Goal: Navigation & Orientation: Find specific page/section

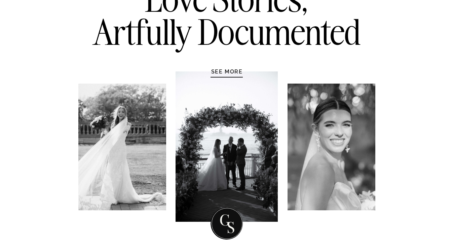
scroll to position [88, 0]
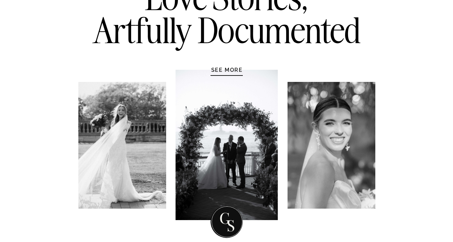
click at [221, 76] on div at bounding box center [227, 145] width 102 height 150
click at [222, 72] on h1 "SEE MORE" at bounding box center [227, 69] width 64 height 7
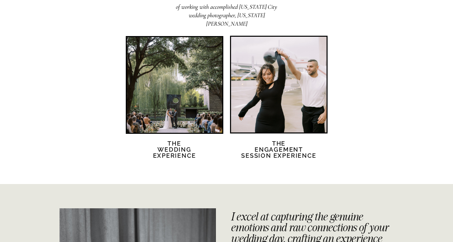
scroll to position [1345, 0]
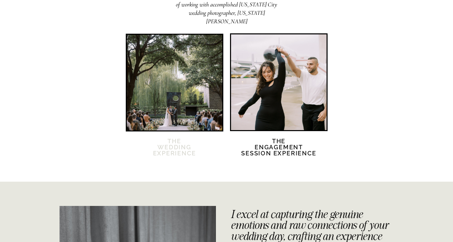
click at [168, 152] on h2 "The Wedding Experience" at bounding box center [175, 151] width 58 height 26
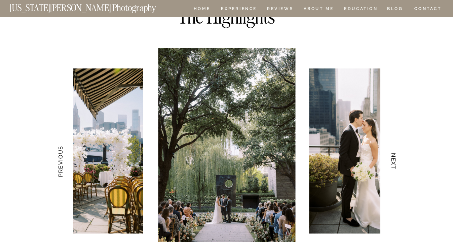
scroll to position [1331, 0]
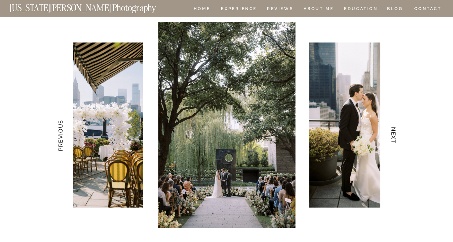
click at [396, 137] on h3 "NEXT" at bounding box center [393, 135] width 7 height 42
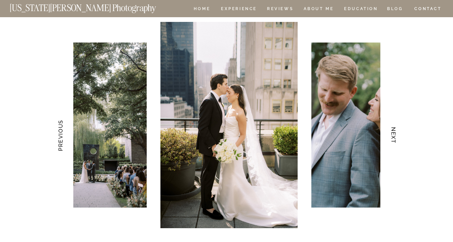
click at [396, 137] on h3 "NEXT" at bounding box center [393, 135] width 7 height 42
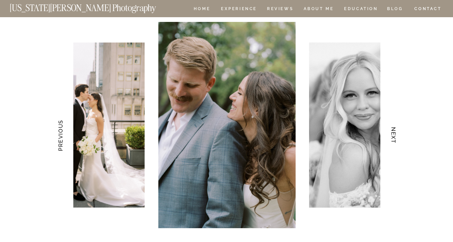
click at [396, 137] on h3 "NEXT" at bounding box center [393, 135] width 7 height 42
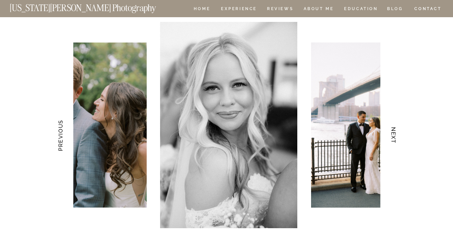
click at [396, 137] on h3 "NEXT" at bounding box center [393, 135] width 7 height 42
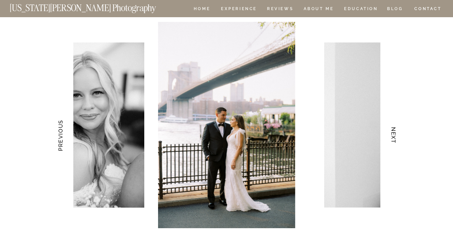
click at [396, 137] on h3 "NEXT" at bounding box center [393, 135] width 7 height 42
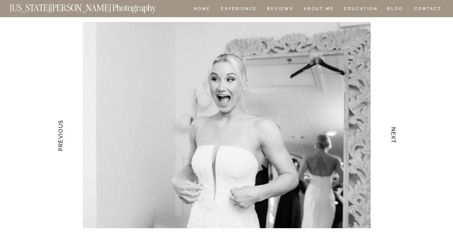
click at [396, 137] on h3 "NEXT" at bounding box center [393, 135] width 7 height 42
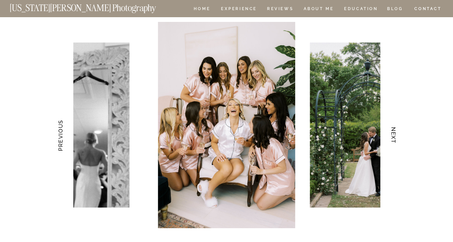
click at [396, 137] on h3 "NEXT" at bounding box center [393, 135] width 7 height 42
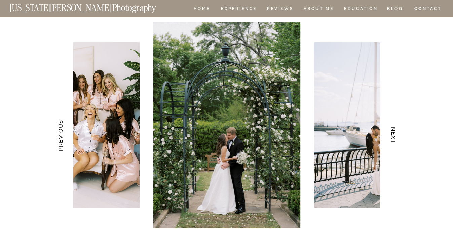
click at [396, 137] on h3 "NEXT" at bounding box center [393, 135] width 7 height 42
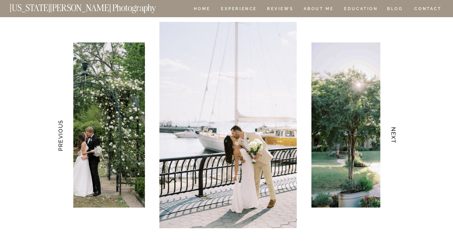
click at [396, 137] on h3 "NEXT" at bounding box center [393, 135] width 7 height 42
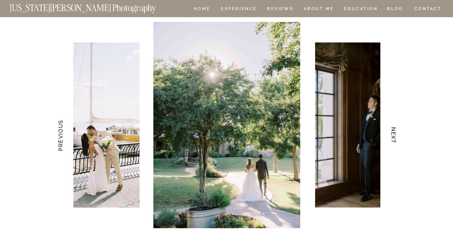
click at [396, 137] on h3 "NEXT" at bounding box center [393, 135] width 7 height 42
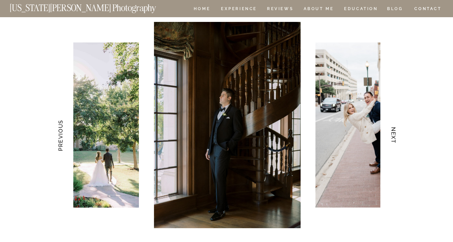
click at [396, 137] on h3 "NEXT" at bounding box center [393, 135] width 7 height 42
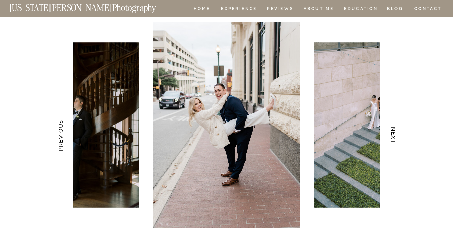
click at [396, 137] on h3 "NEXT" at bounding box center [393, 135] width 7 height 42
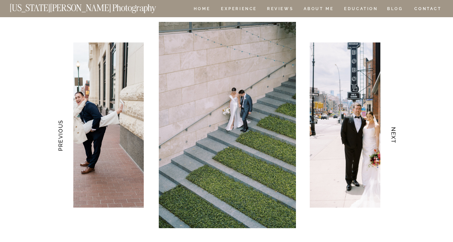
click at [396, 137] on h3 "NEXT" at bounding box center [393, 135] width 7 height 42
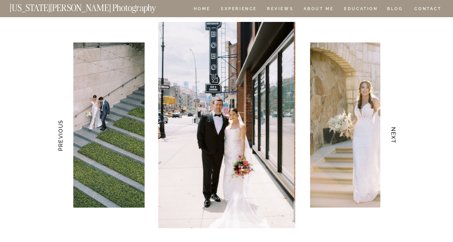
click at [396, 137] on h3 "NEXT" at bounding box center [393, 135] width 7 height 42
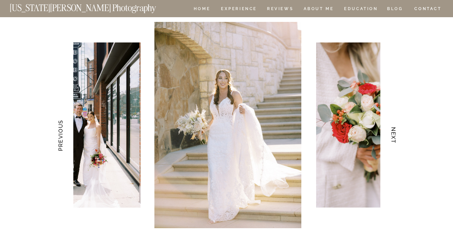
click at [396, 137] on h3 "NEXT" at bounding box center [393, 135] width 7 height 42
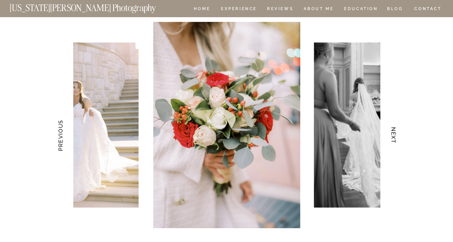
click at [396, 137] on h3 "NEXT" at bounding box center [393, 135] width 7 height 42
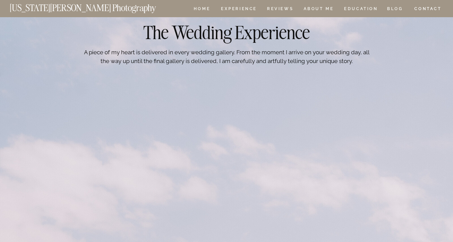
scroll to position [2349, 0]
click at [236, 9] on nav "Experience" at bounding box center [238, 10] width 35 height 6
click at [421, 9] on nav "CONTACT" at bounding box center [428, 8] width 28 height 7
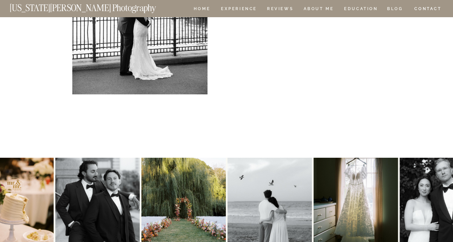
scroll to position [307, 0]
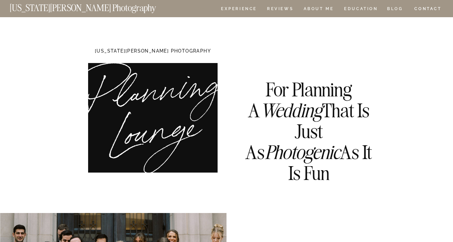
click at [202, 8] on nav "HOME" at bounding box center [202, 10] width 19 height 6
